Goal: Information Seeking & Learning: Learn about a topic

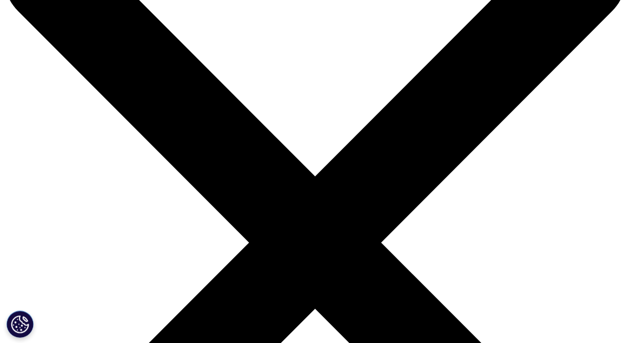
scroll to position [108, 0]
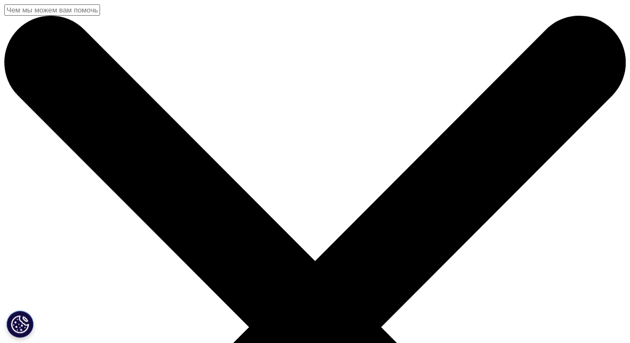
drag, startPoint x: 111, startPoint y: 136, endPoint x: 22, endPoint y: 137, distance: 89.3
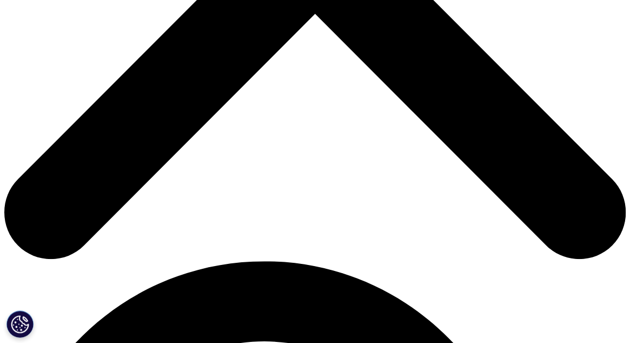
scroll to position [433, 0]
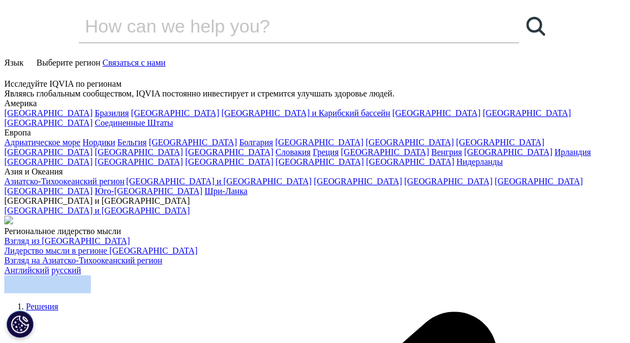
drag, startPoint x: 91, startPoint y: 62, endPoint x: 30, endPoint y: 64, distance: 60.6
drag, startPoint x: 30, startPoint y: 64, endPoint x: 407, endPoint y: 16, distance: 380.2
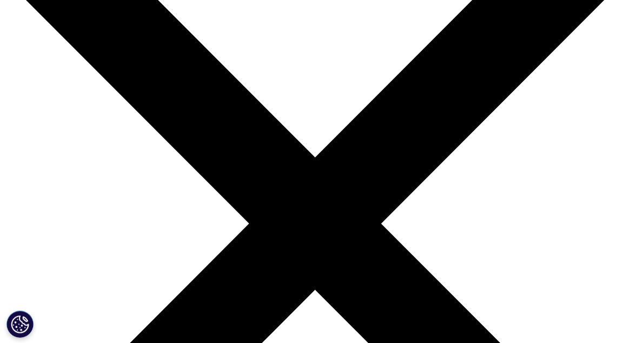
scroll to position [108, 0]
